Goal: Find contact information: Find contact information

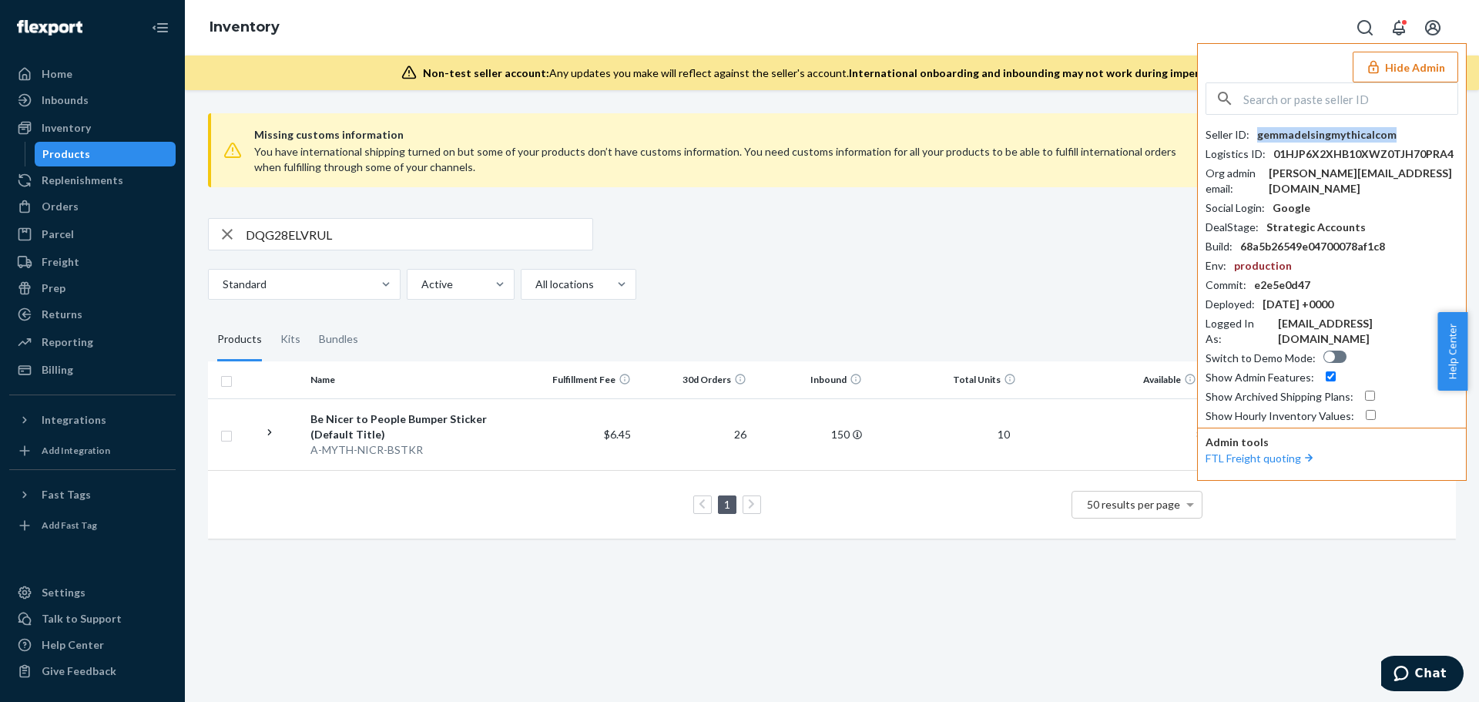
click at [1391, 101] on input "text" at bounding box center [1350, 98] width 214 height 31
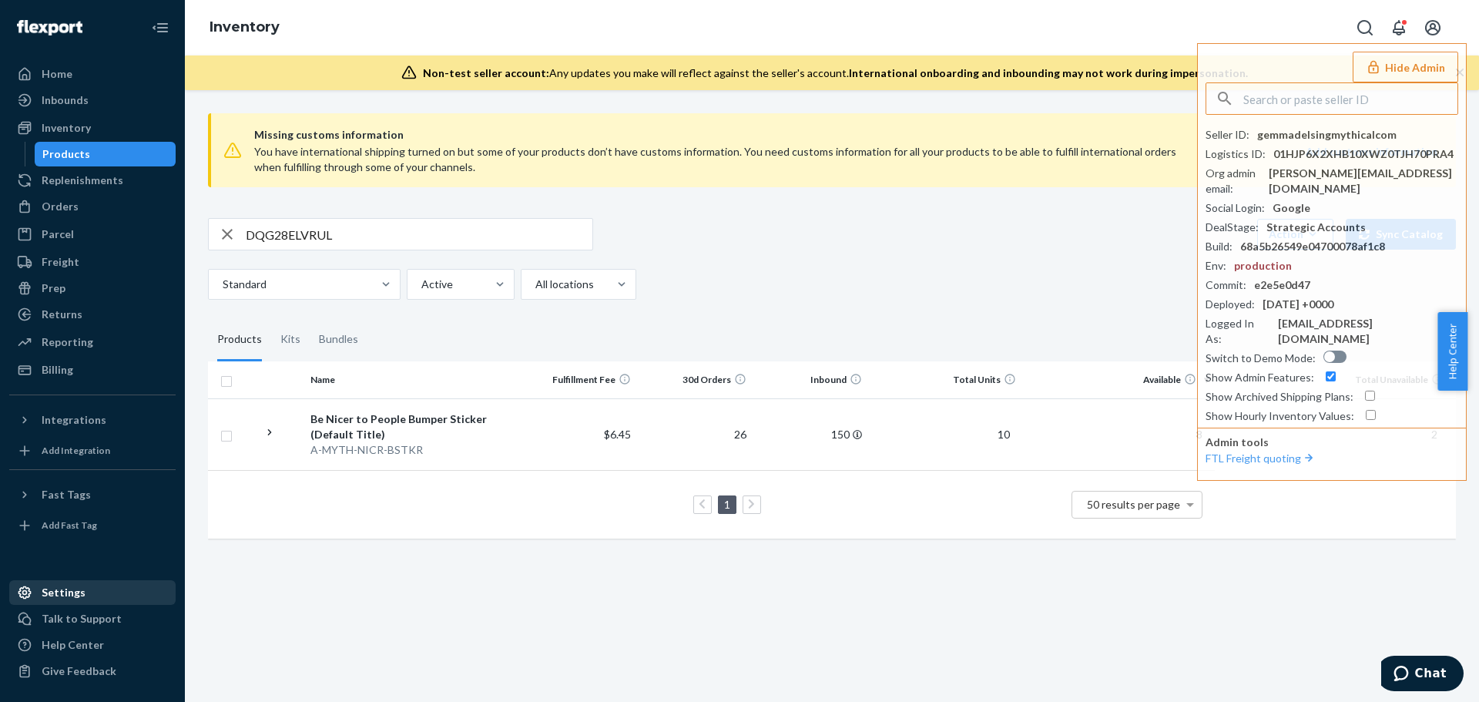
click at [64, 586] on div "Settings" at bounding box center [64, 592] width 44 height 15
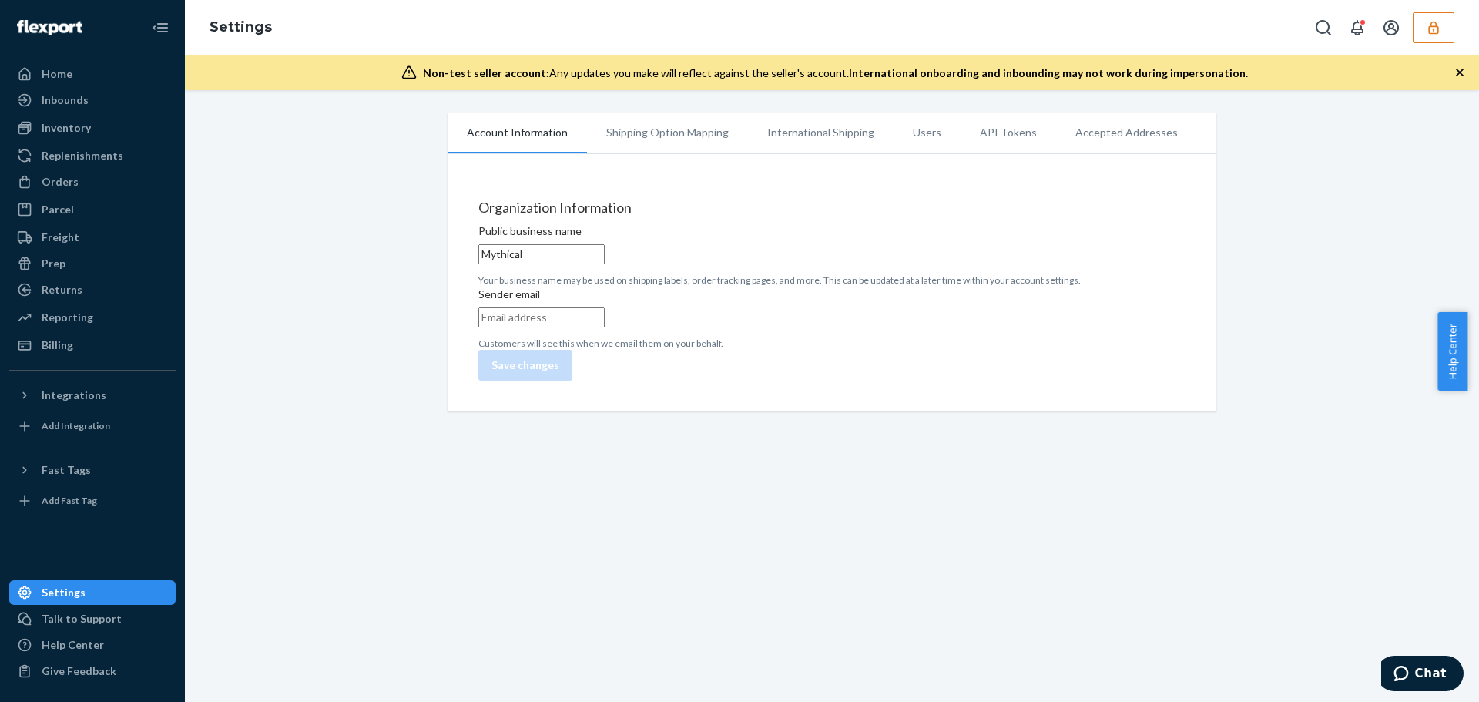
click at [922, 139] on li "Users" at bounding box center [927, 132] width 67 height 39
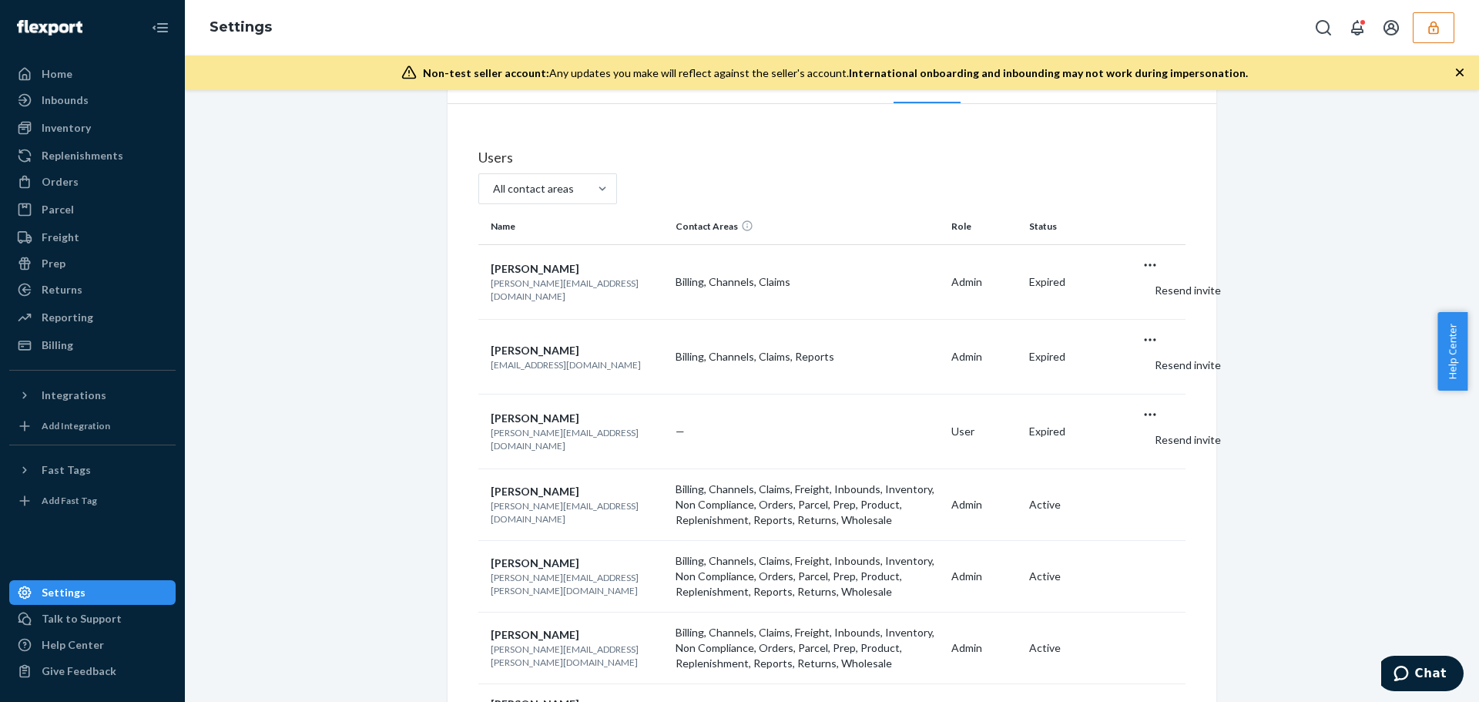
scroll to position [77, 0]
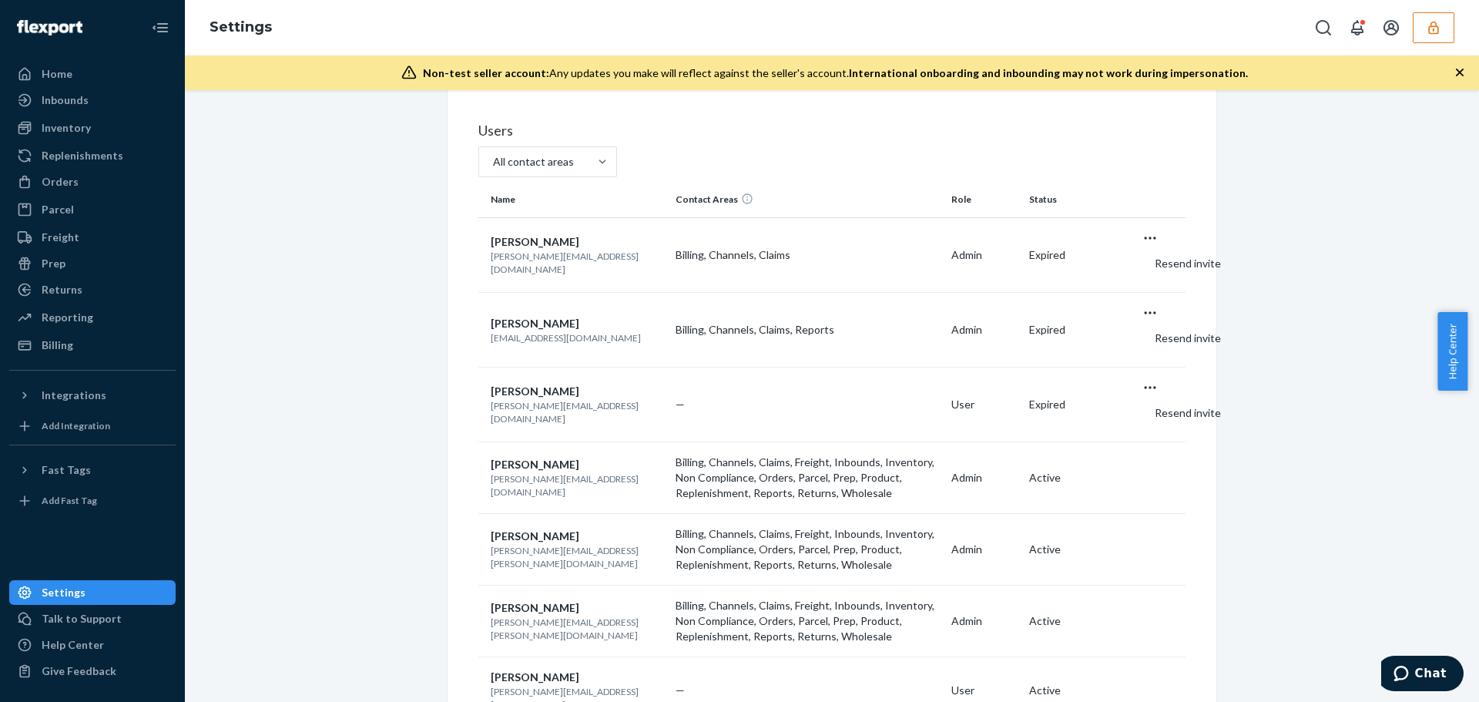
click at [603, 472] on p "[PERSON_NAME][EMAIL_ADDRESS][DOMAIN_NAME]" at bounding box center [577, 485] width 173 height 26
copy p "[PERSON_NAME][EMAIL_ADDRESS][DOMAIN_NAME]"
click at [1450, 32] on button "button" at bounding box center [1434, 27] width 42 height 31
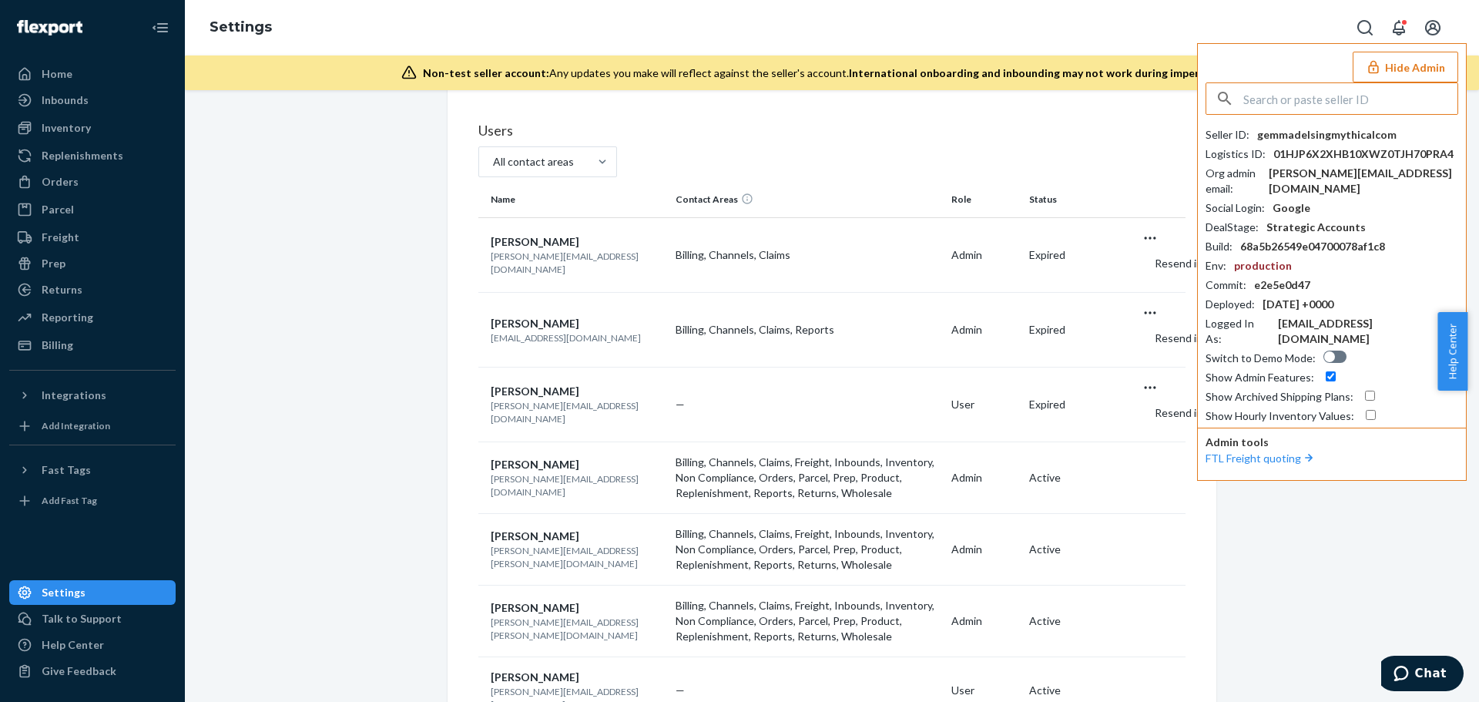
click at [1367, 94] on input "text" at bounding box center [1350, 98] width 214 height 31
click at [1367, 94] on input "shanebuchanmeundiescom" at bounding box center [1350, 98] width 214 height 31
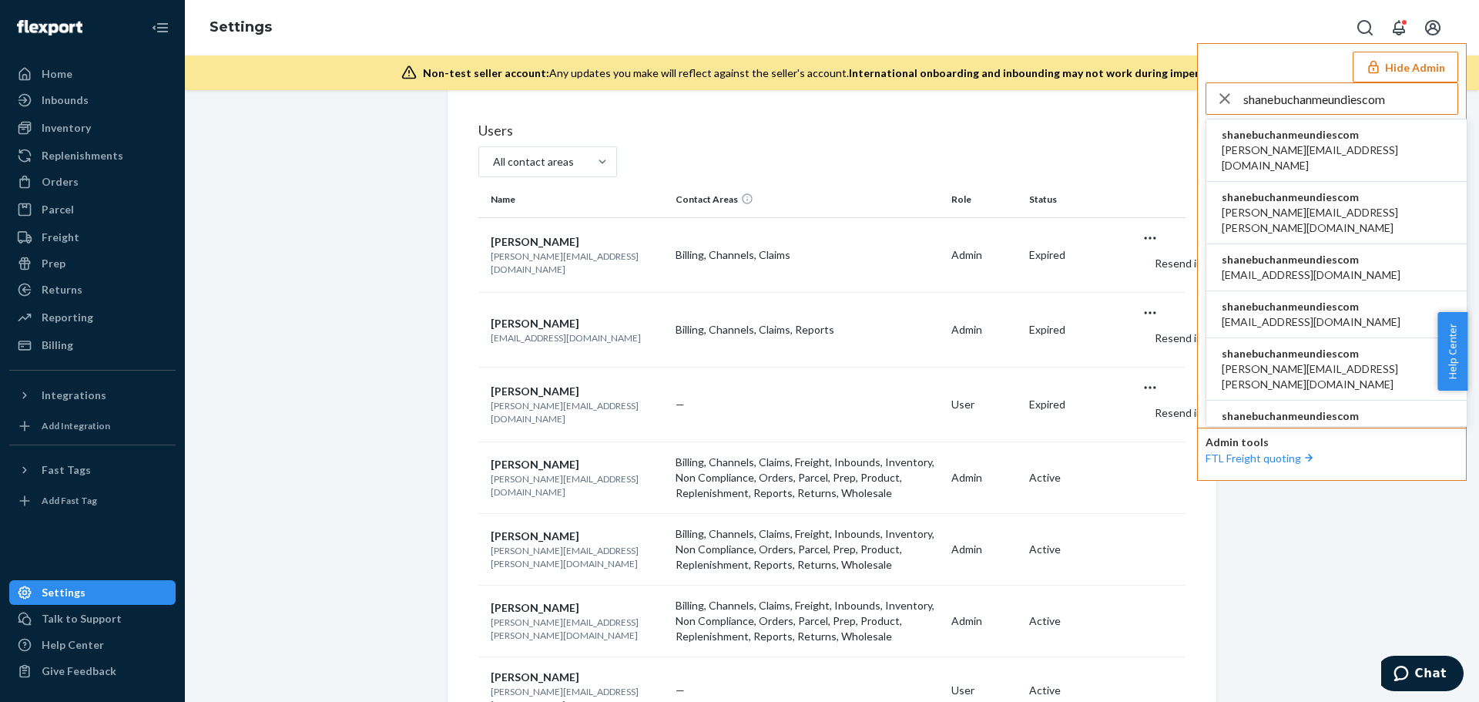
type input "shanebuchanmeundiescom"
click at [1338, 143] on span "[PERSON_NAME][EMAIL_ADDRESS][DOMAIN_NAME]" at bounding box center [1337, 158] width 230 height 31
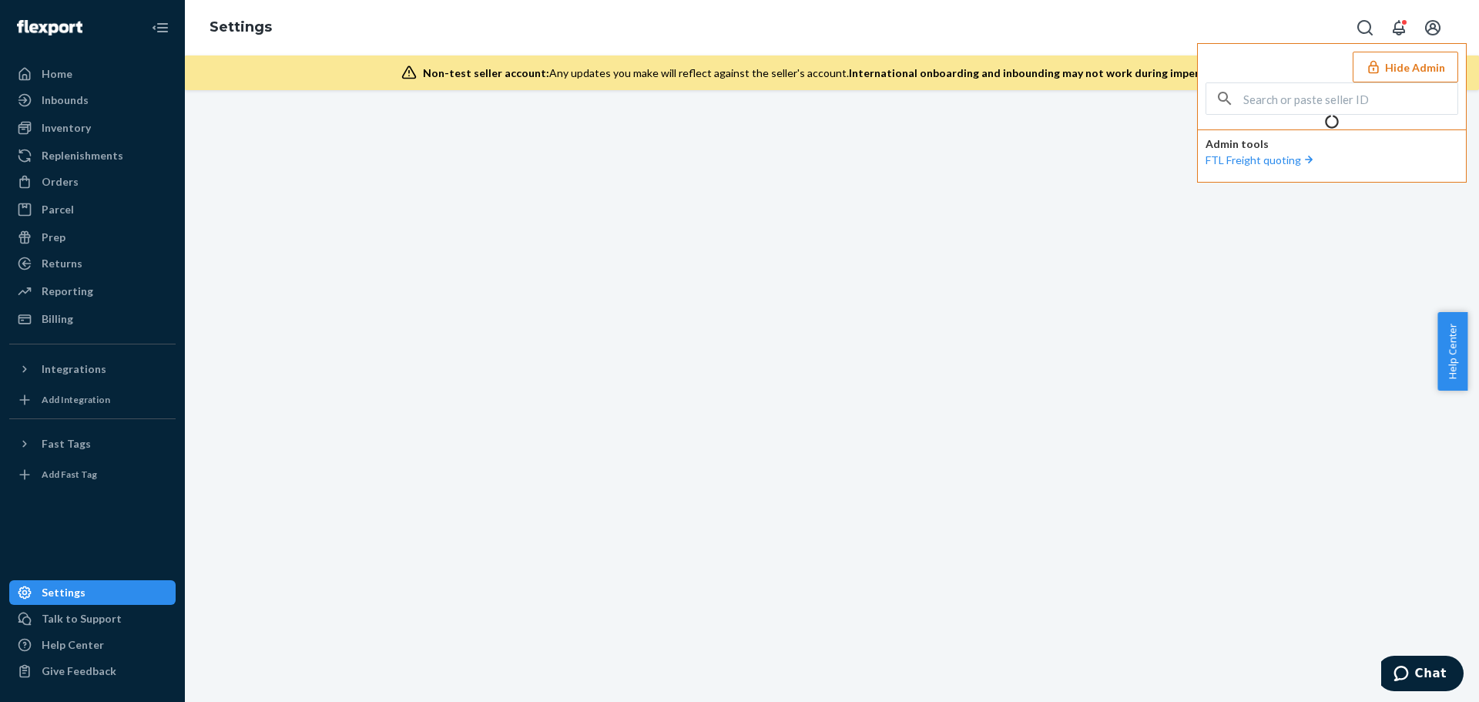
scroll to position [0, 0]
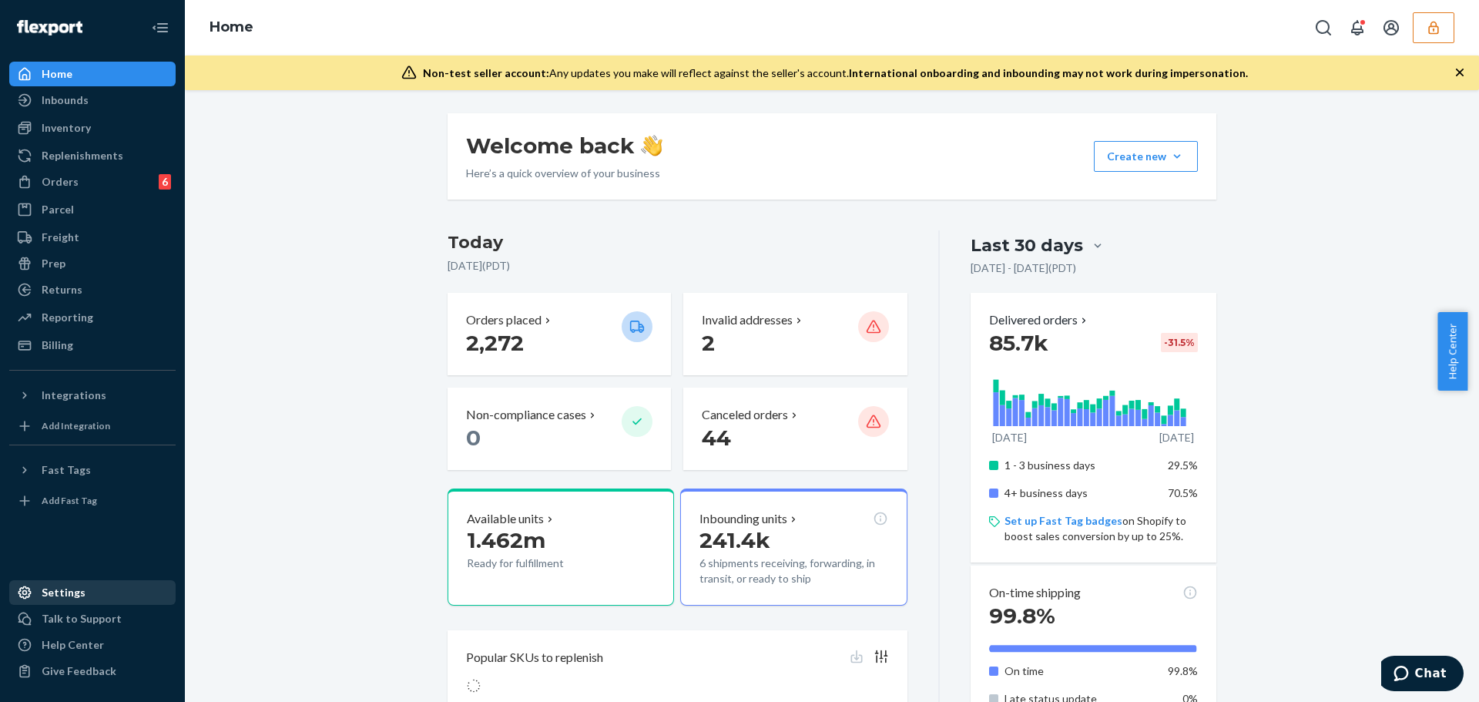
click at [67, 589] on div "Settings" at bounding box center [64, 592] width 44 height 15
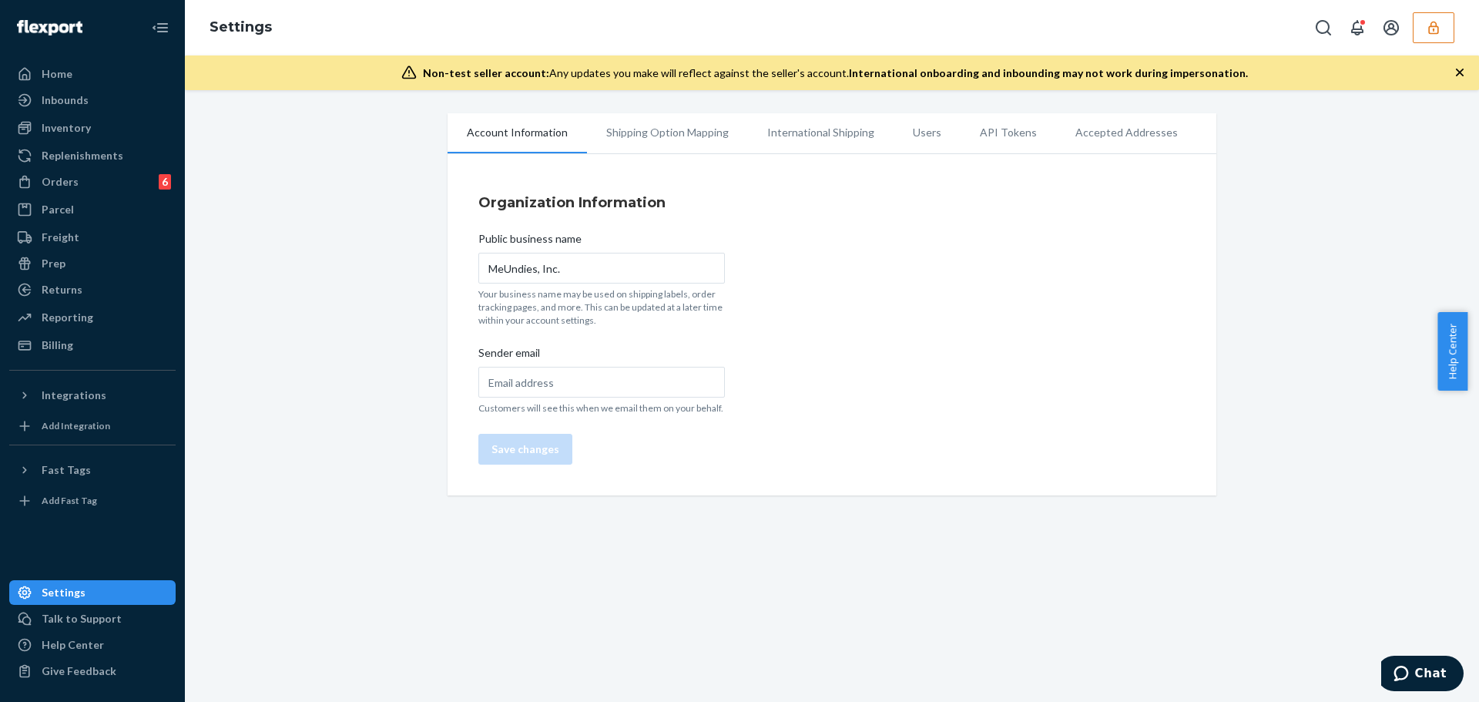
click at [920, 136] on li "Users" at bounding box center [927, 132] width 67 height 39
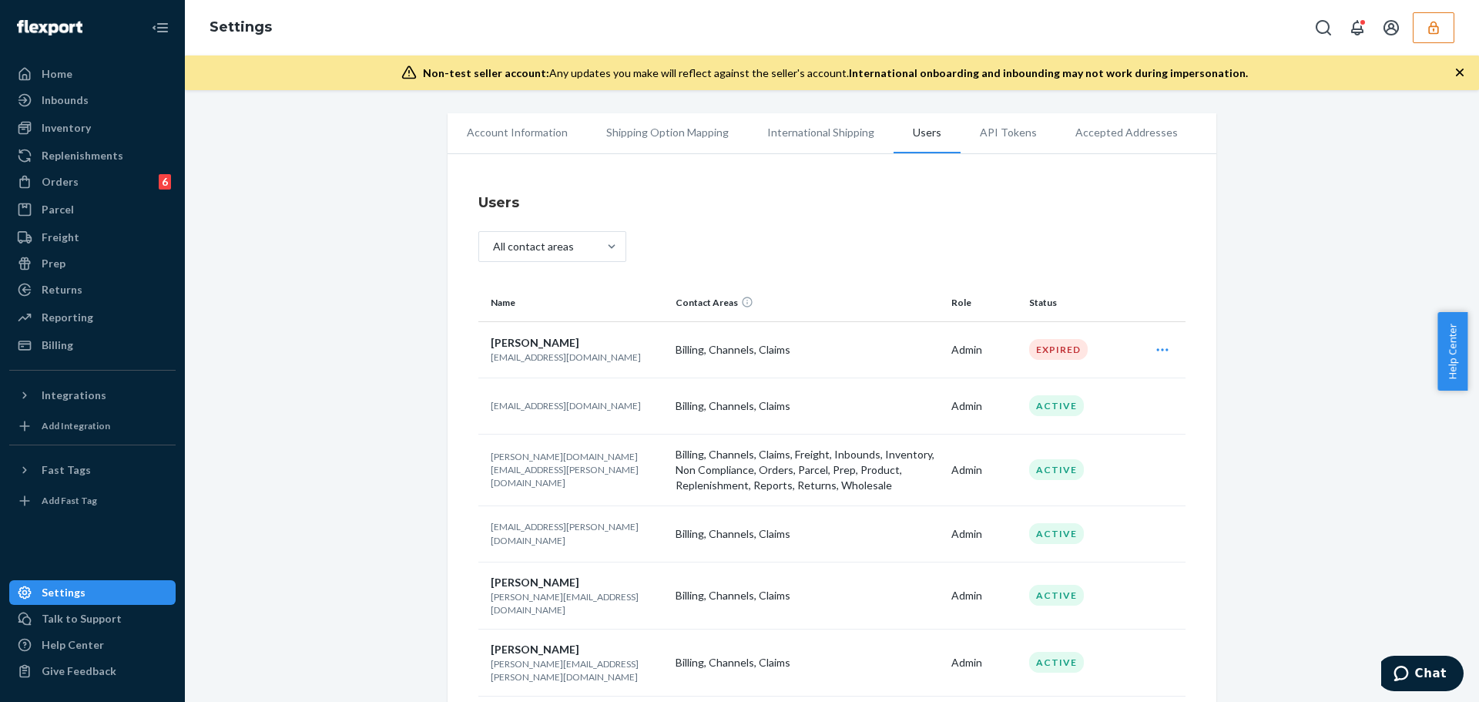
click at [580, 469] on p "[PERSON_NAME][DOMAIN_NAME][EMAIL_ADDRESS][PERSON_NAME][DOMAIN_NAME]" at bounding box center [577, 469] width 173 height 39
copy p "[PERSON_NAME][DOMAIN_NAME][EMAIL_ADDRESS][PERSON_NAME][DOMAIN_NAME]"
